Goal: Transaction & Acquisition: Purchase product/service

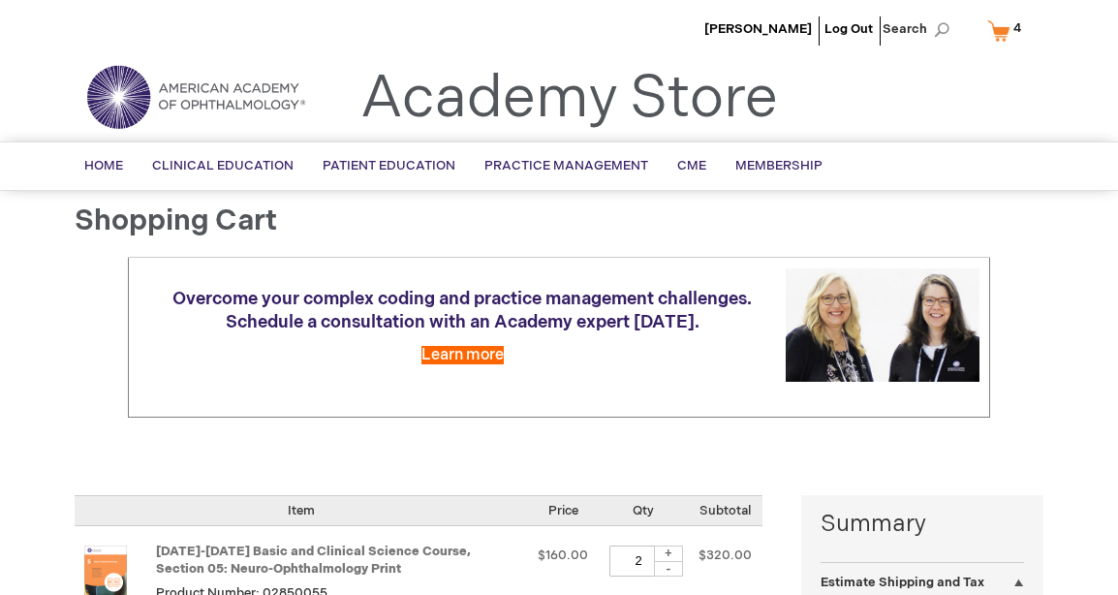
select select "US"
select select "23"
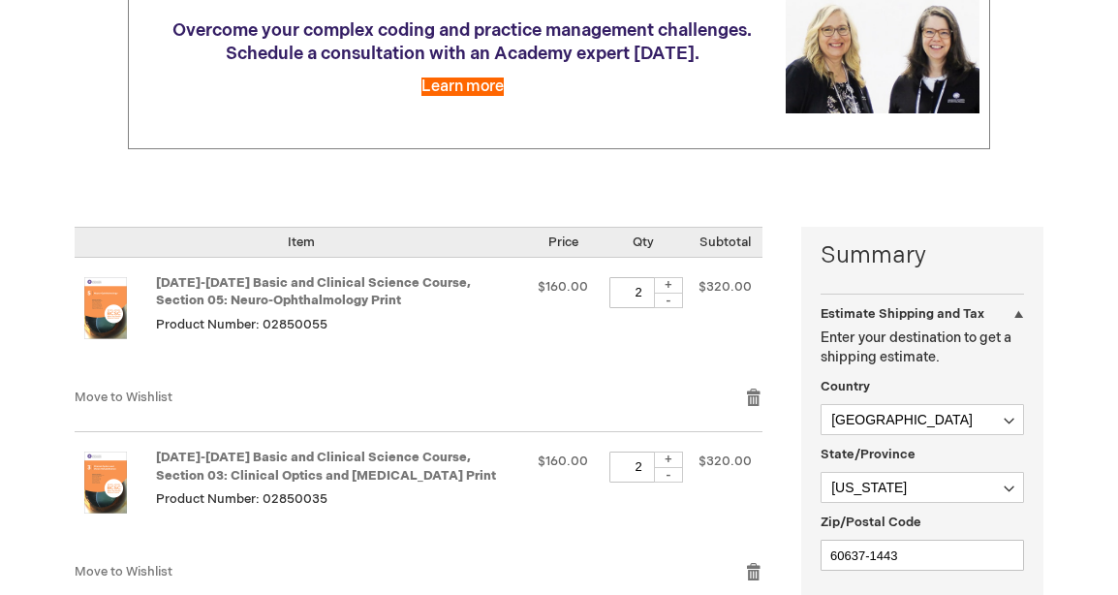
scroll to position [291, 0]
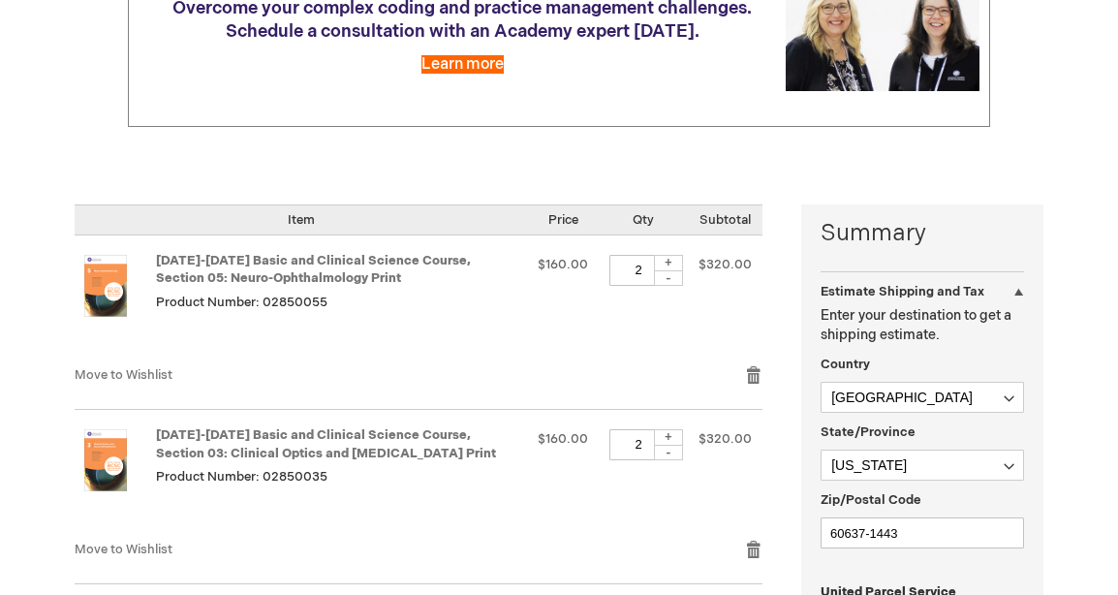
click at [668, 278] on div "-" at bounding box center [668, 278] width 29 height 16
type input "1"
click at [671, 454] on div "-" at bounding box center [668, 453] width 29 height 16
type input "1"
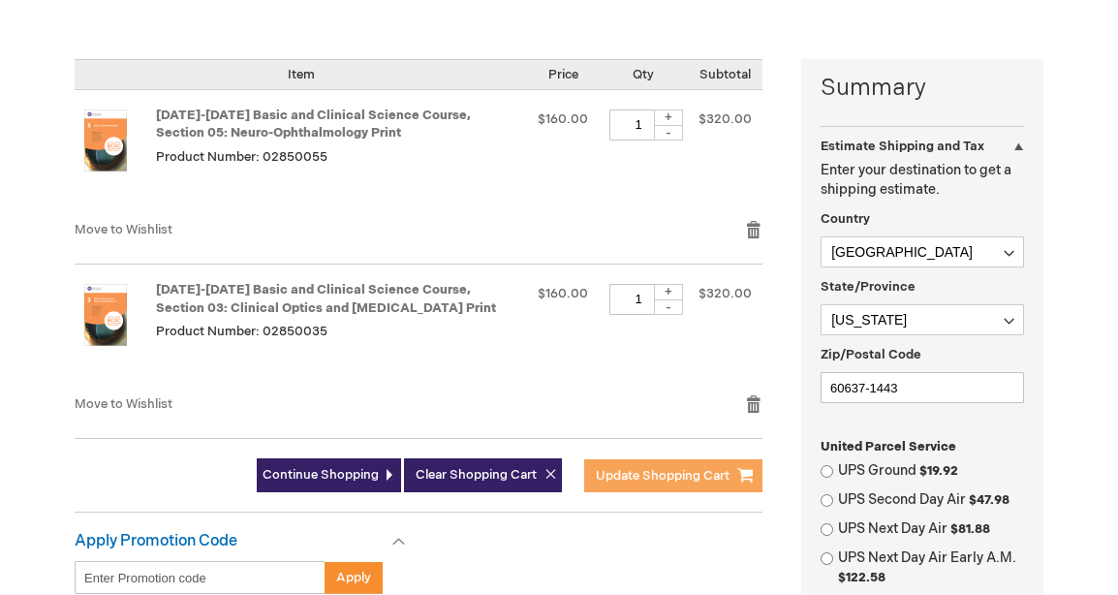
scroll to position [484, 0]
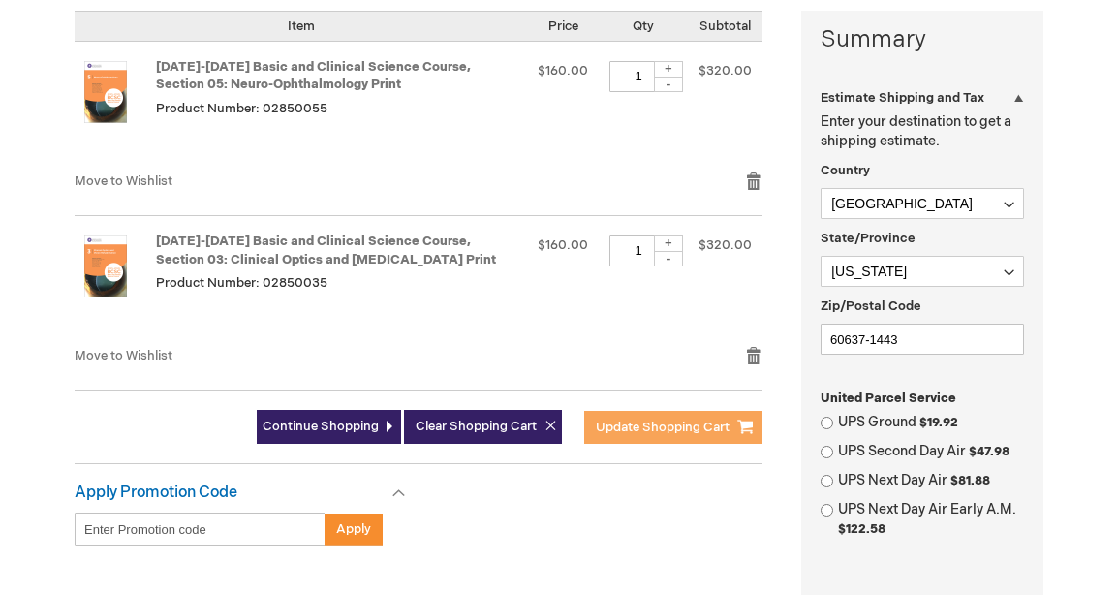
click at [681, 422] on span "Update Shopping Cart" at bounding box center [663, 427] width 134 height 16
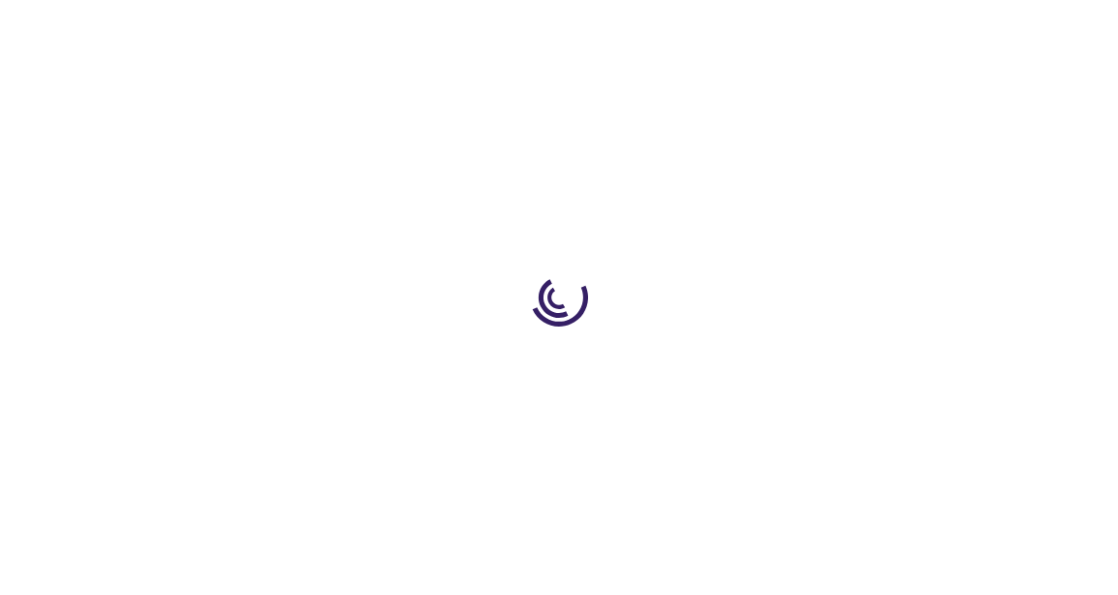
select select "US"
select select "23"
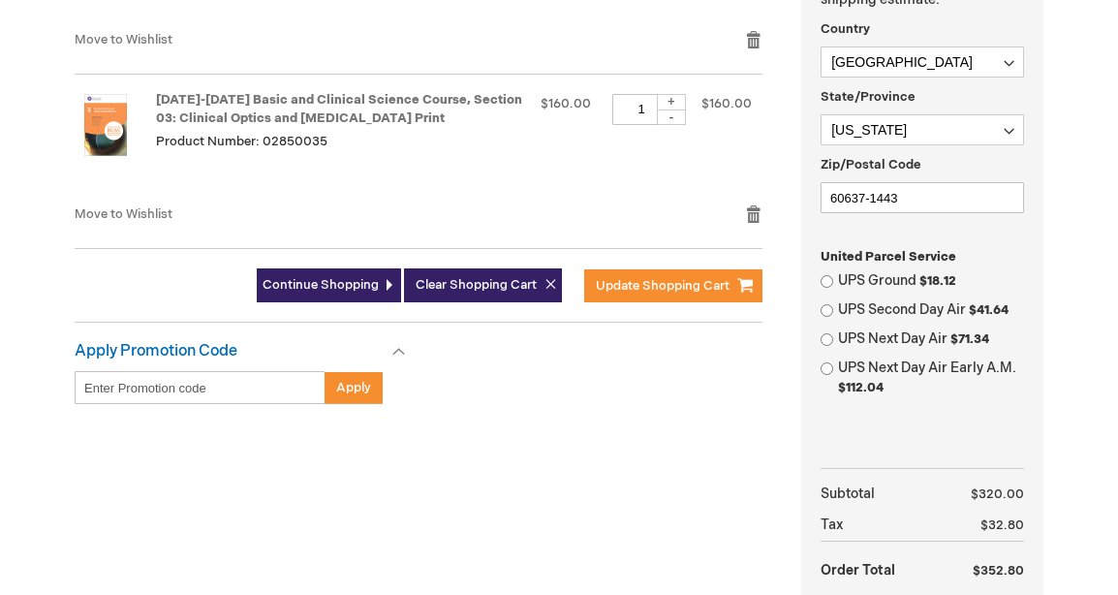
scroll to position [581, 0]
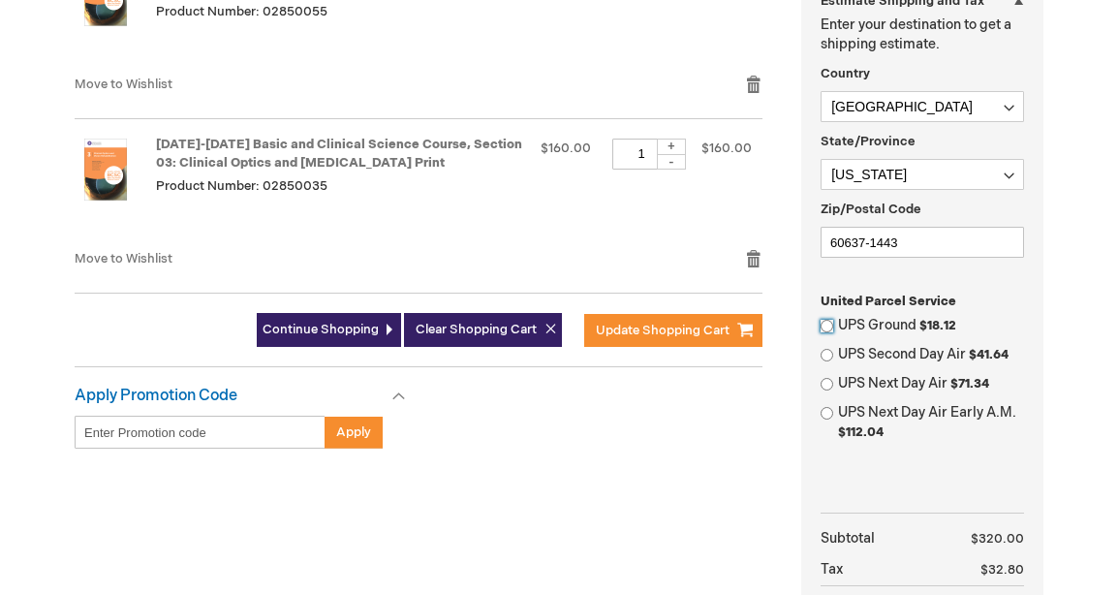
click at [829, 326] on input "UPS Ground $18.12" at bounding box center [827, 326] width 13 height 13
radio input "true"
